Goal: Task Accomplishment & Management: Manage account settings

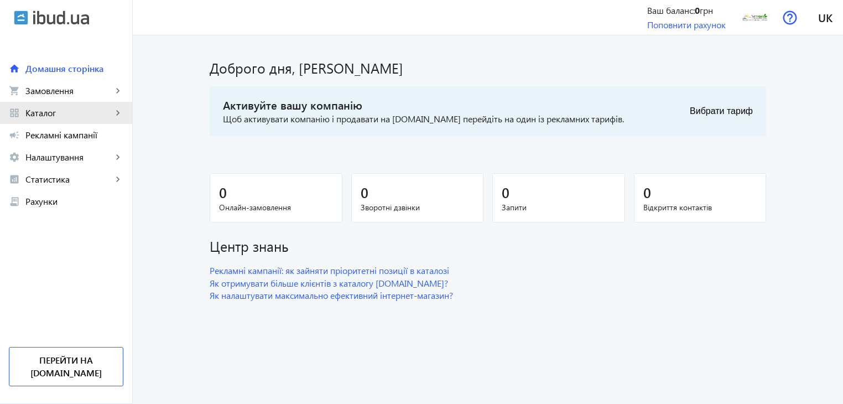
click at [113, 110] on mat-icon "keyboard_arrow_right" at bounding box center [117, 112] width 11 height 11
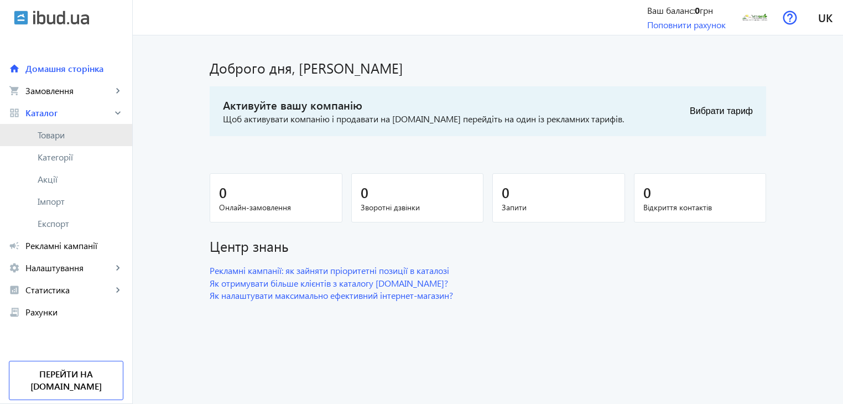
click at [55, 137] on span "Товари" at bounding box center [81, 134] width 86 height 11
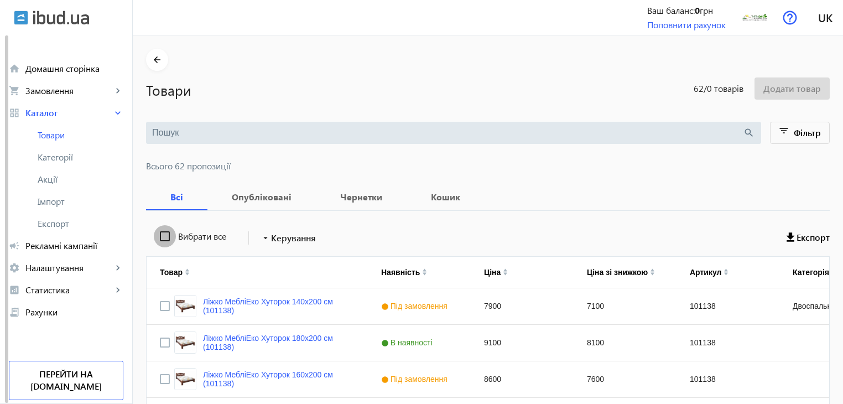
click at [160, 235] on input "Вибрати все" at bounding box center [165, 236] width 22 height 22
checkbox input "true"
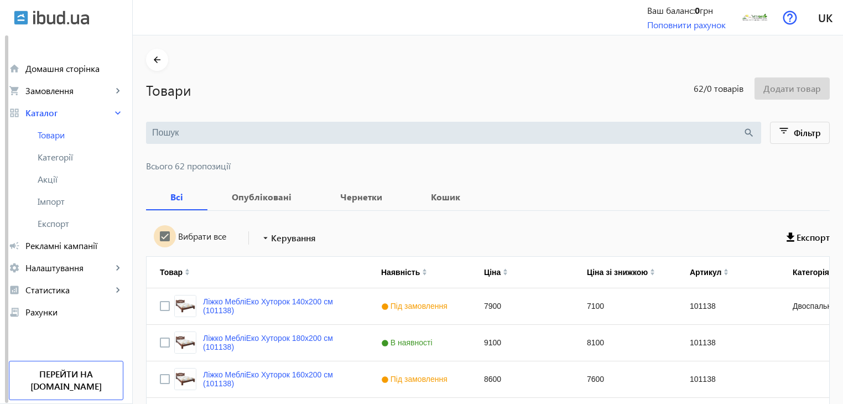
checkbox input "true"
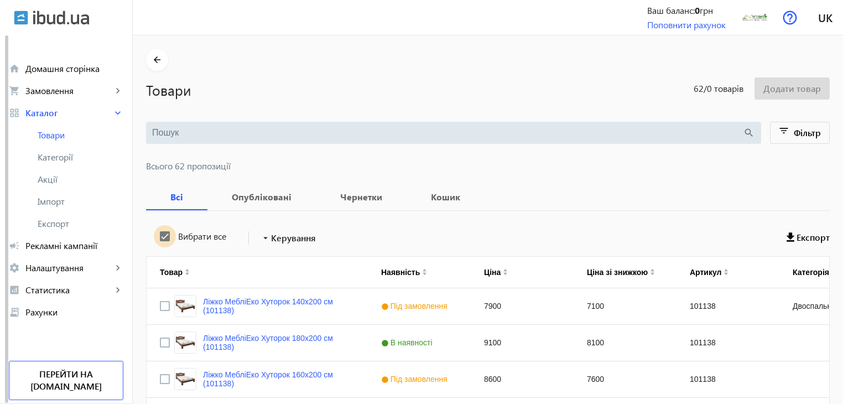
checkbox input "true"
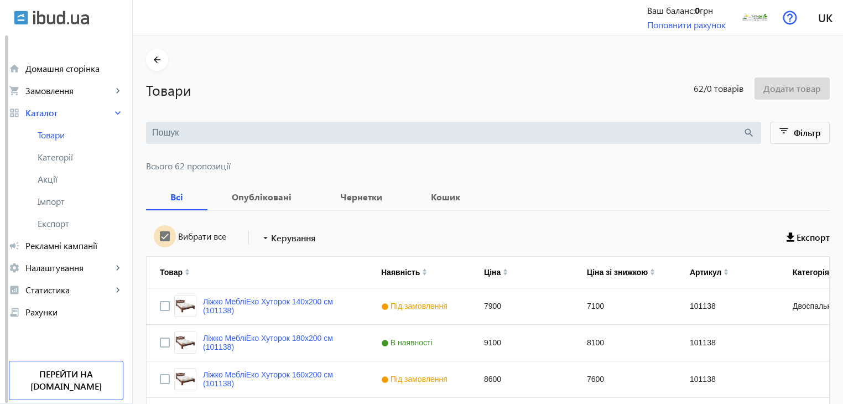
checkbox input "true"
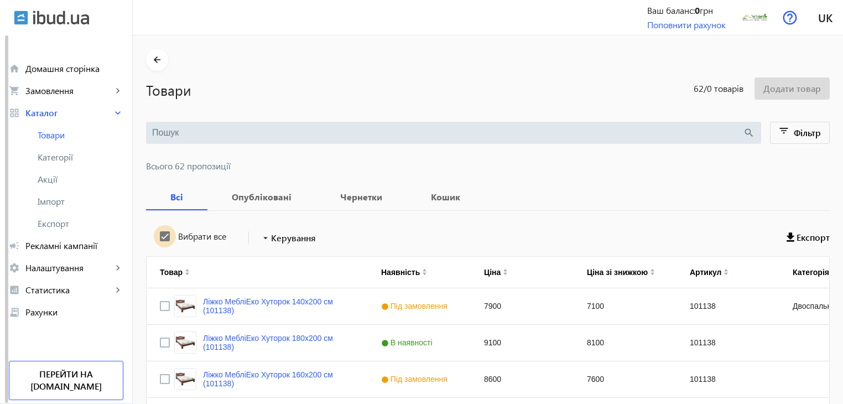
checkbox input "true"
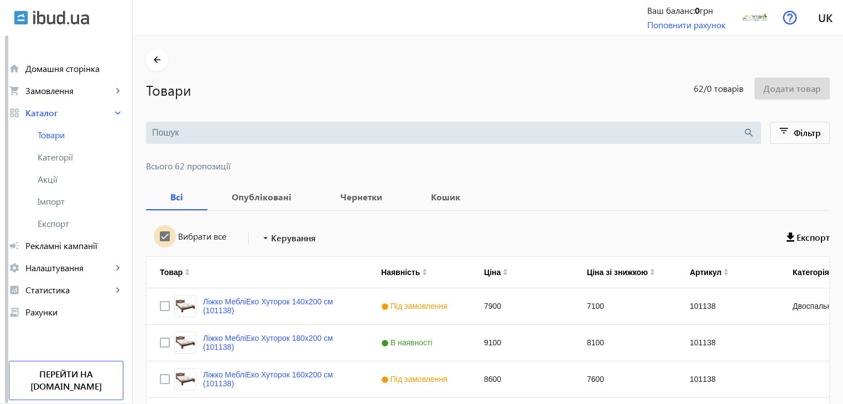
checkbox input "true"
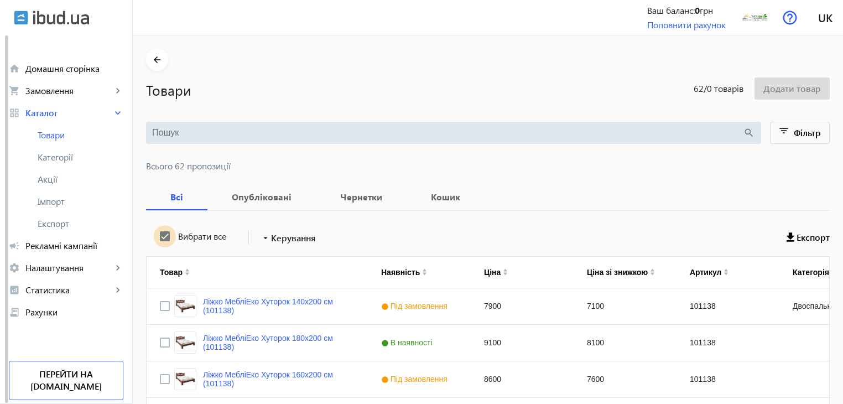
checkbox input "true"
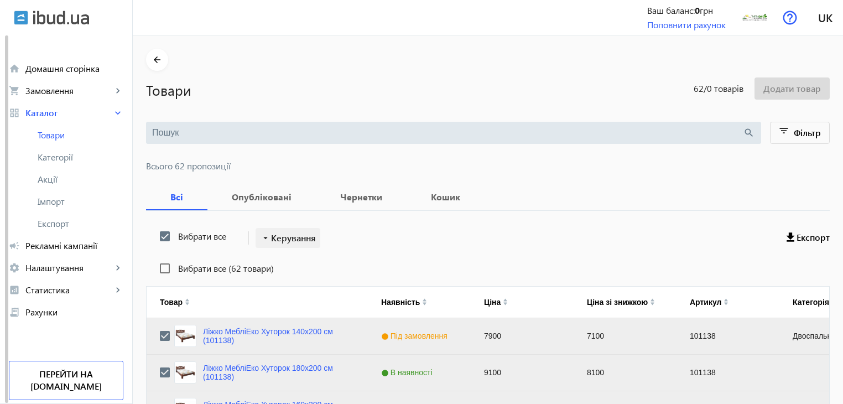
click at [294, 235] on span "Керування" at bounding box center [293, 237] width 45 height 13
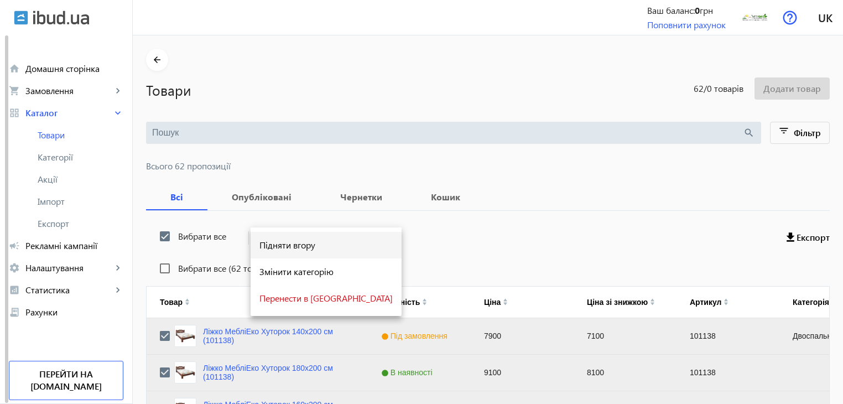
click at [294, 242] on span "Підняти вгору" at bounding box center [326, 245] width 133 height 9
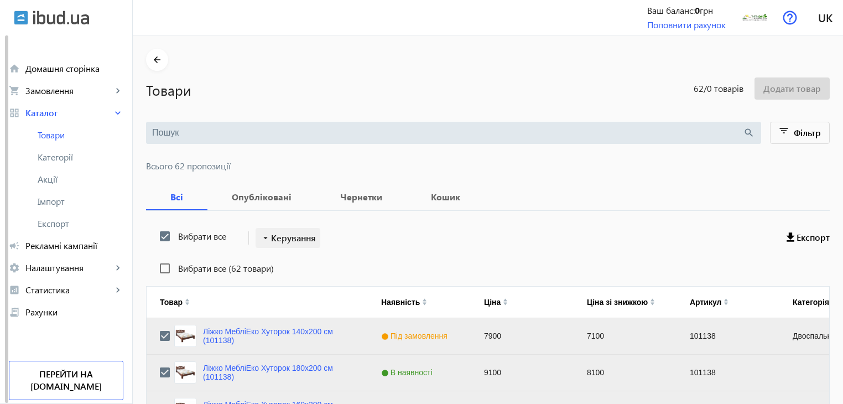
click at [288, 240] on span "Керування" at bounding box center [293, 237] width 45 height 13
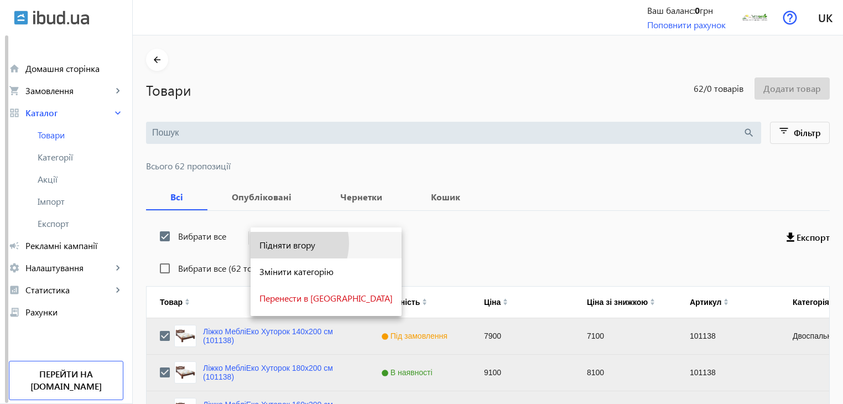
click at [288, 243] on span "Підняти вгору" at bounding box center [326, 245] width 133 height 9
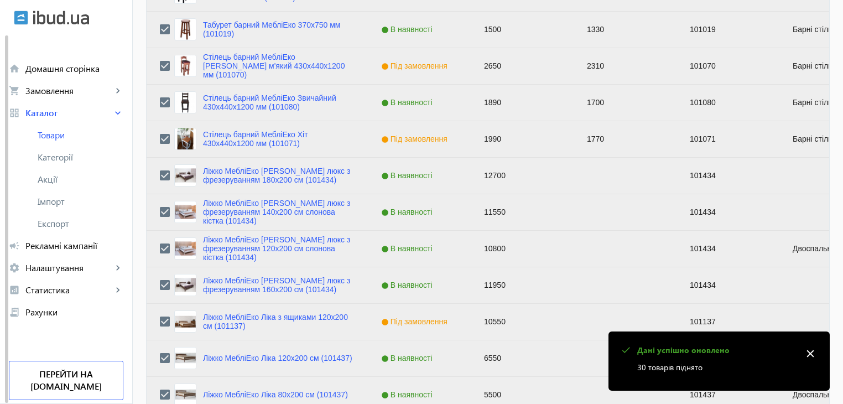
scroll to position [1116, 0]
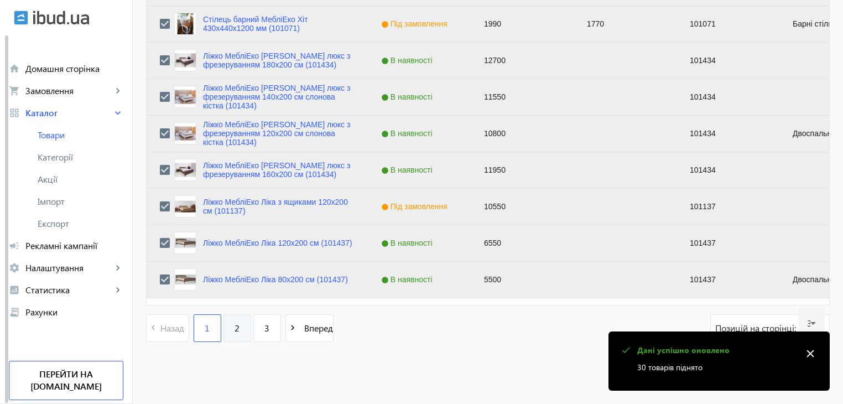
click at [229, 338] on link "2" at bounding box center [238, 328] width 28 height 28
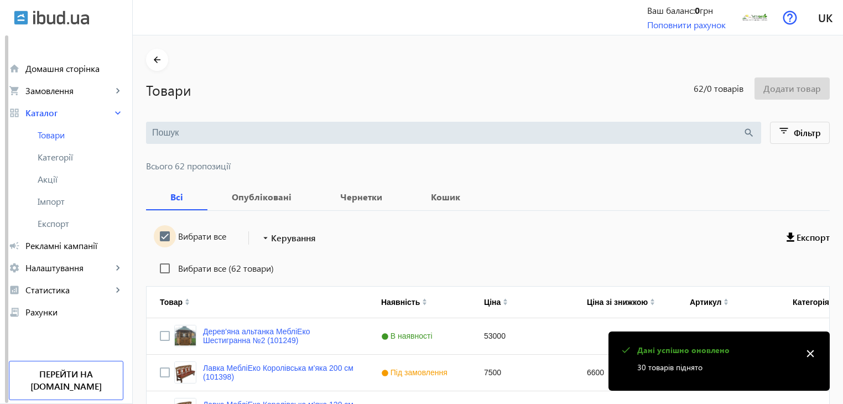
click at [157, 234] on input "Вибрати все" at bounding box center [165, 236] width 22 height 22
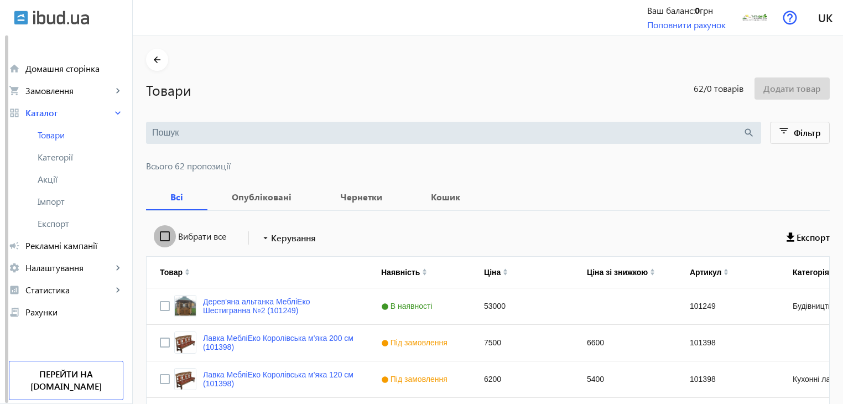
click at [157, 234] on input "Вибрати все" at bounding box center [165, 236] width 22 height 22
checkbox input "true"
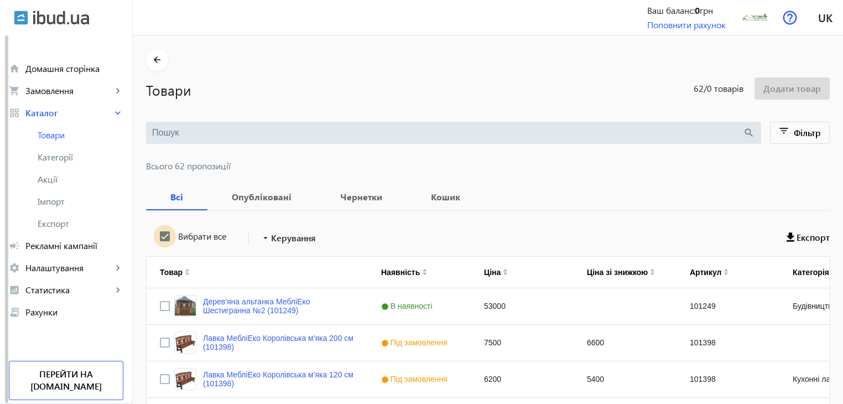
checkbox input "true"
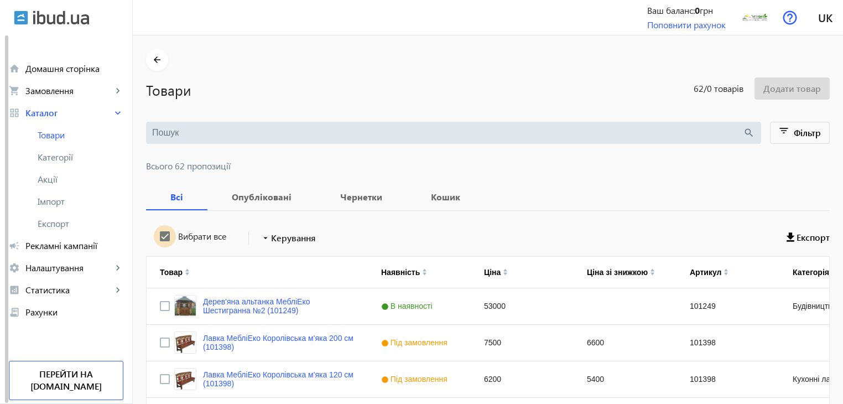
checkbox input "true"
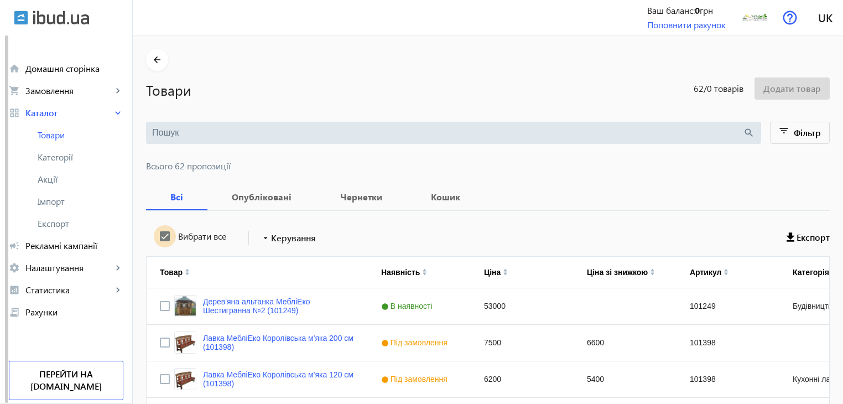
checkbox input "true"
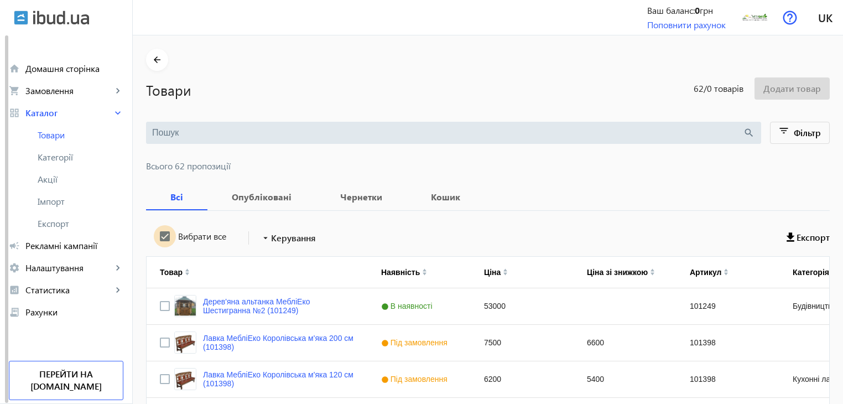
checkbox input "true"
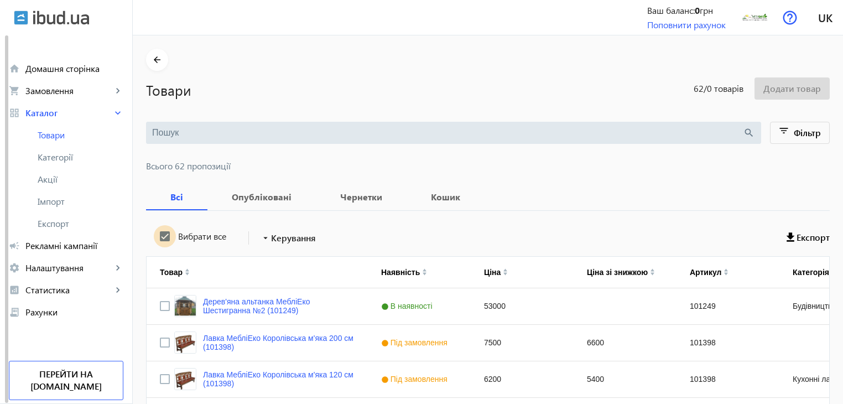
checkbox input "true"
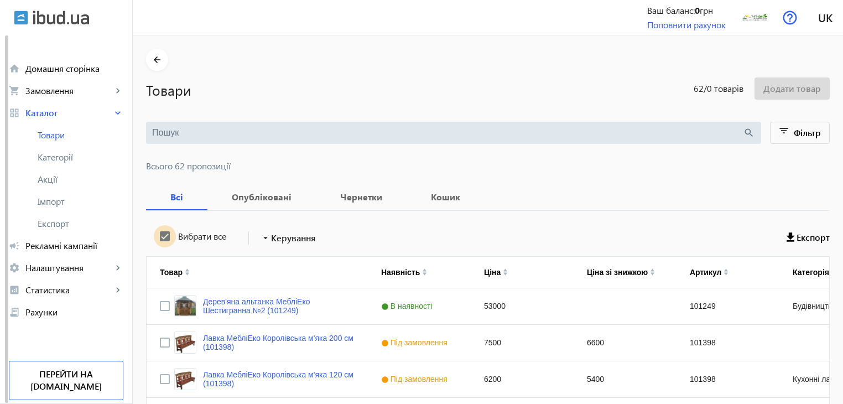
checkbox input "true"
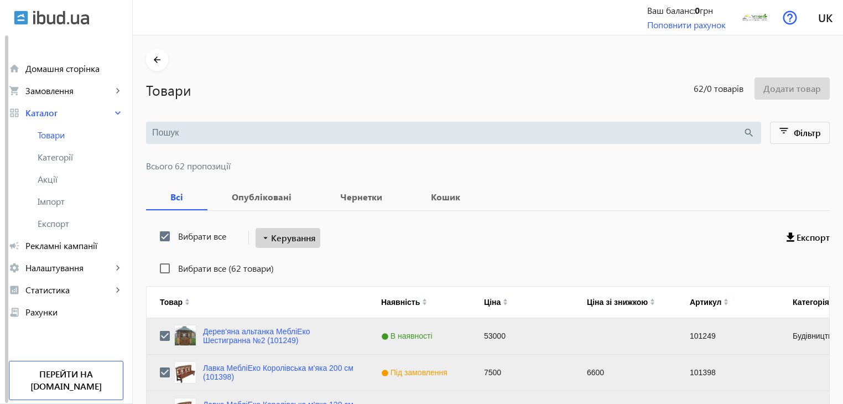
click at [271, 236] on span "Керування" at bounding box center [293, 237] width 45 height 13
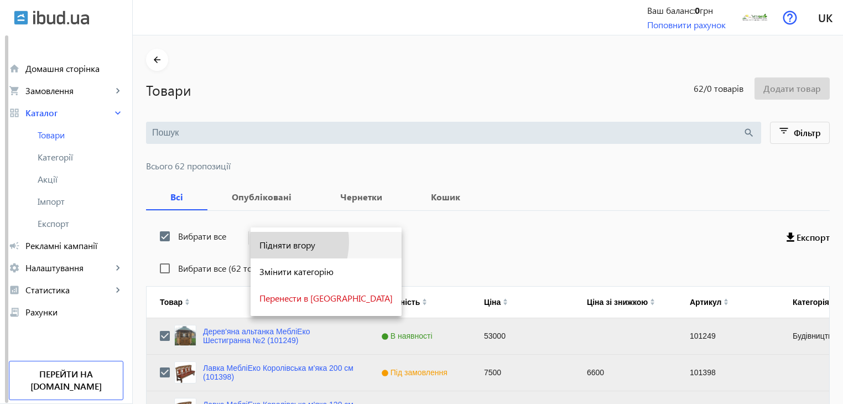
click at [276, 242] on span "Підняти вгору" at bounding box center [326, 245] width 133 height 9
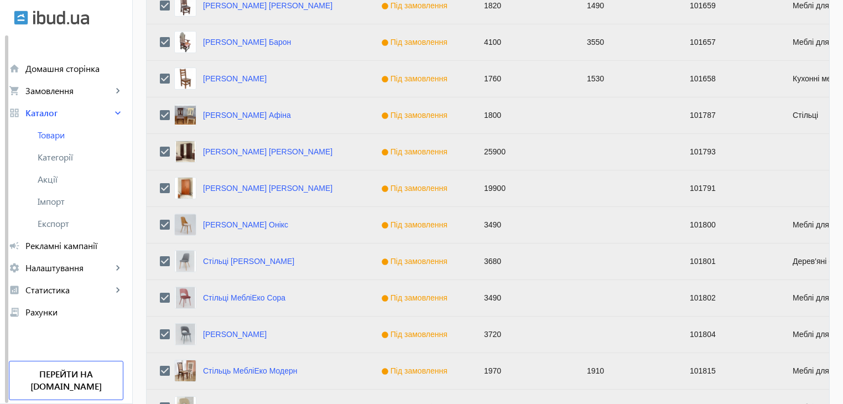
scroll to position [1116, 0]
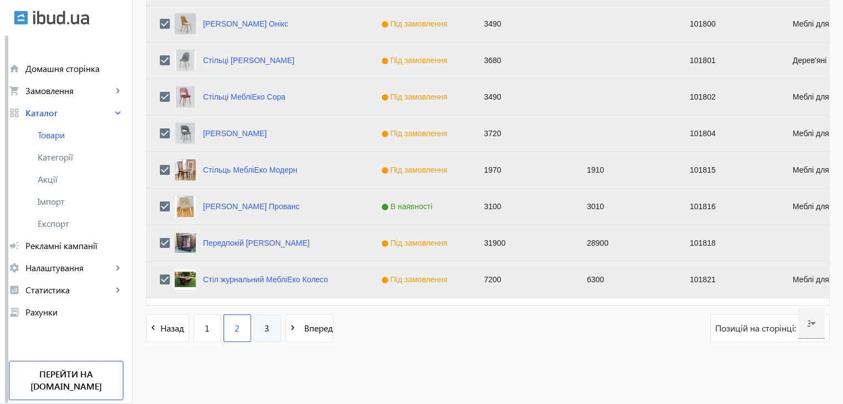
click at [264, 326] on link "3" at bounding box center [267, 328] width 28 height 28
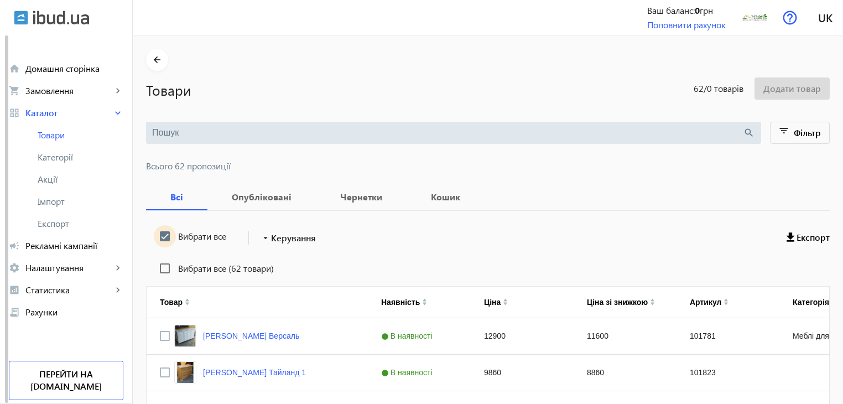
click at [155, 232] on input "Вибрати все" at bounding box center [165, 236] width 22 height 22
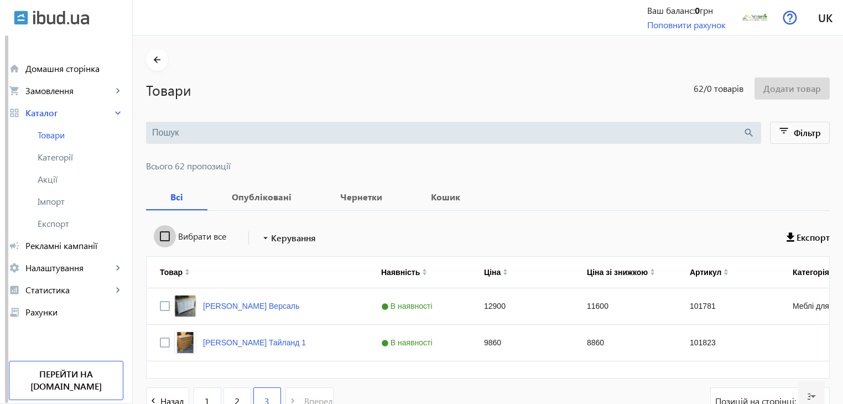
click at [156, 232] on input "Вибрати все" at bounding box center [165, 236] width 22 height 22
checkbox input "true"
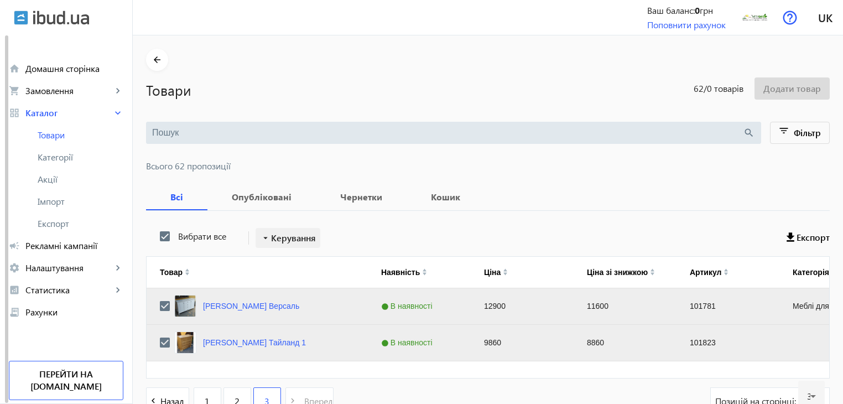
click at [276, 235] on span "Керування" at bounding box center [293, 237] width 45 height 13
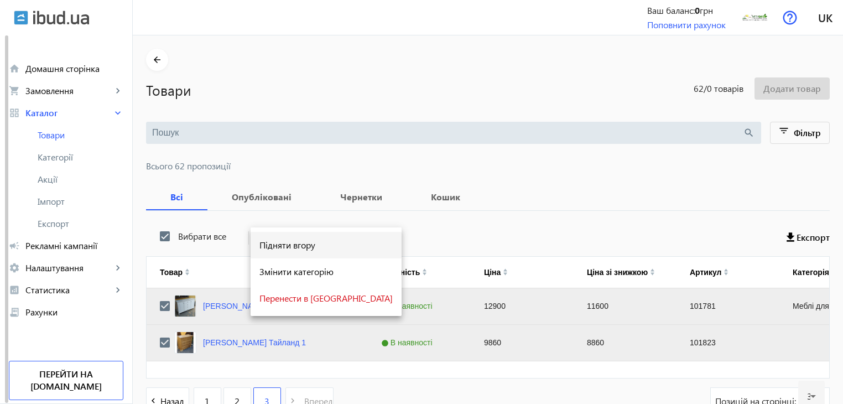
click at [281, 246] on span "Підняти вгору" at bounding box center [326, 245] width 133 height 9
